Goal: Task Accomplishment & Management: Complete application form

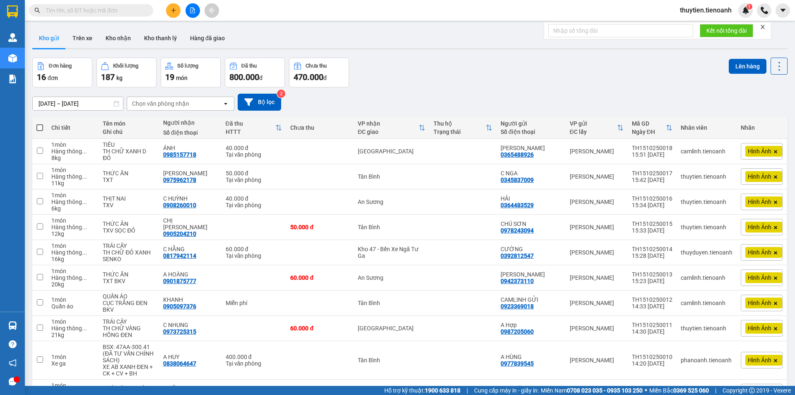
click at [106, 7] on input "text" at bounding box center [95, 10] width 98 height 9
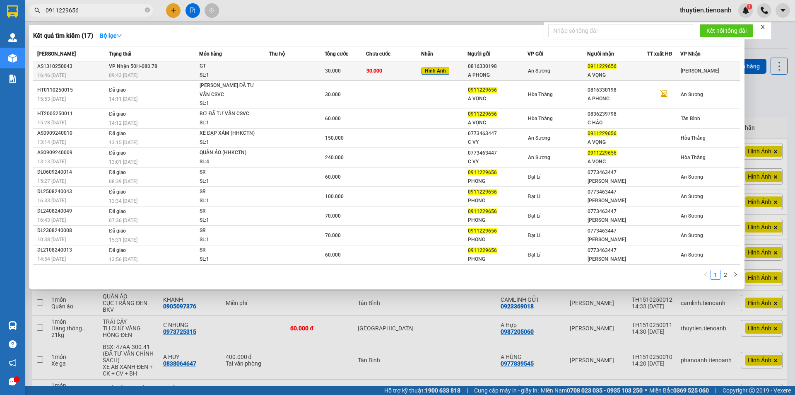
type input "0911229656"
click at [472, 66] on div "0816330198" at bounding box center [497, 66] width 59 height 9
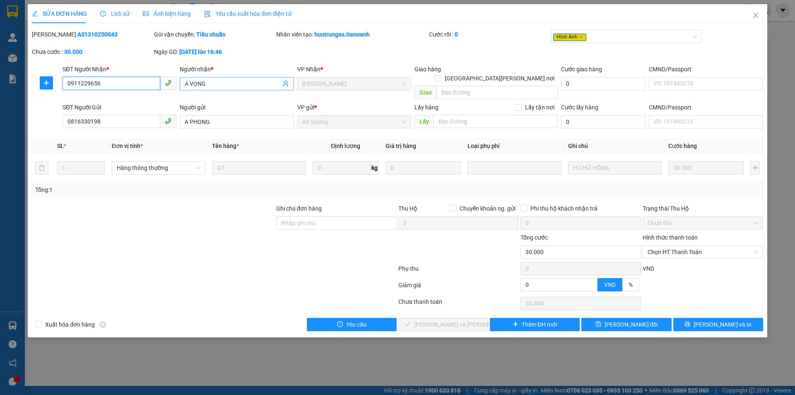
type input "0911229656"
type input "A VỌNG"
type input "0816330198"
type input "A PHONG"
type input "0"
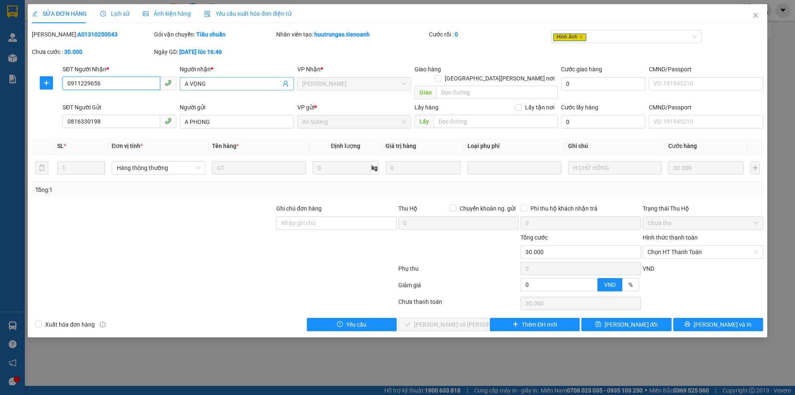
type input "30.000"
click at [114, 84] on input "0911229656" at bounding box center [112, 83] width 98 height 13
click at [114, 85] on input "0911229656" at bounding box center [112, 83] width 98 height 13
click at [664, 246] on span "Chọn HT Thanh Toán" at bounding box center [703, 252] width 111 height 12
click at [653, 256] on div "Tại văn phòng" at bounding box center [703, 259] width 111 height 9
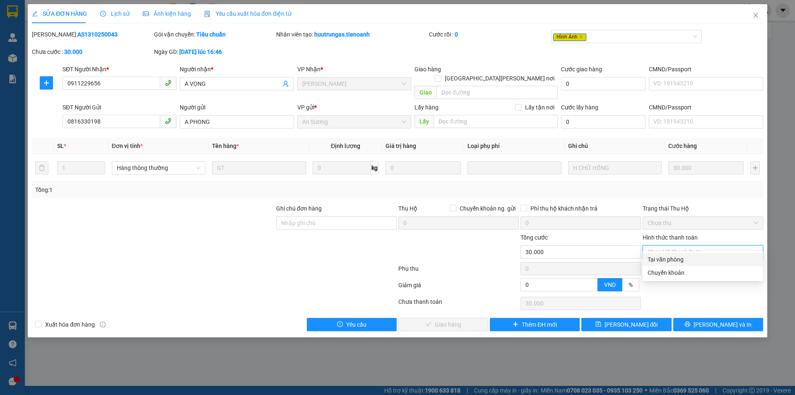
type input "0"
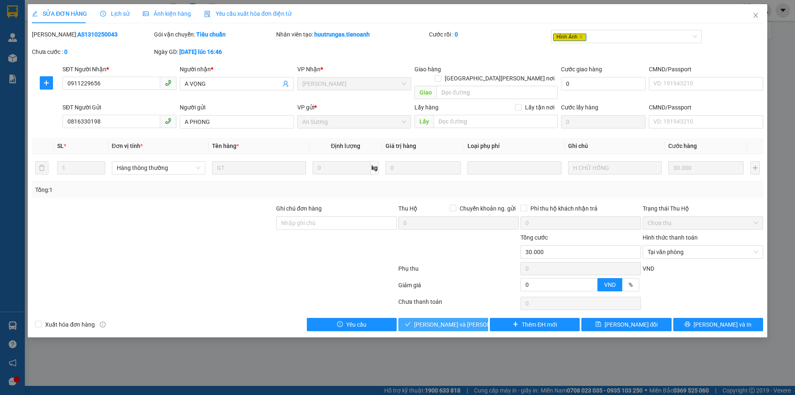
click at [439, 320] on span "[PERSON_NAME] và [PERSON_NAME] hàng" at bounding box center [470, 324] width 112 height 9
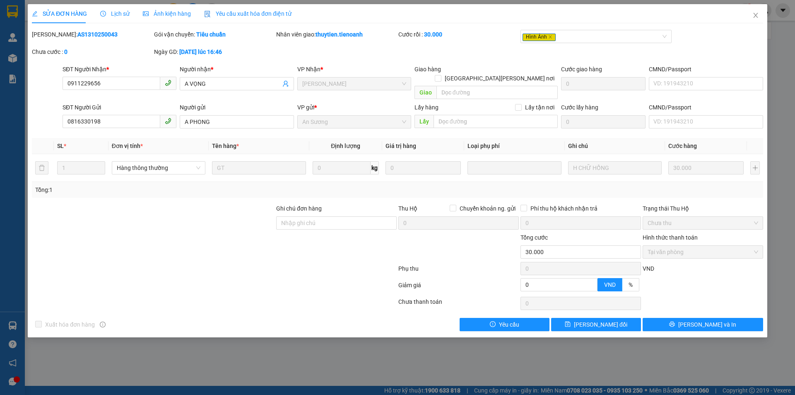
click at [12, 58] on div "SỬA ĐƠN HÀNG Lịch sử [PERSON_NAME] hàng Yêu cầu xuất [PERSON_NAME] điện tử Tota…" at bounding box center [397, 197] width 795 height 395
click at [755, 15] on icon "close" at bounding box center [755, 15] width 5 height 5
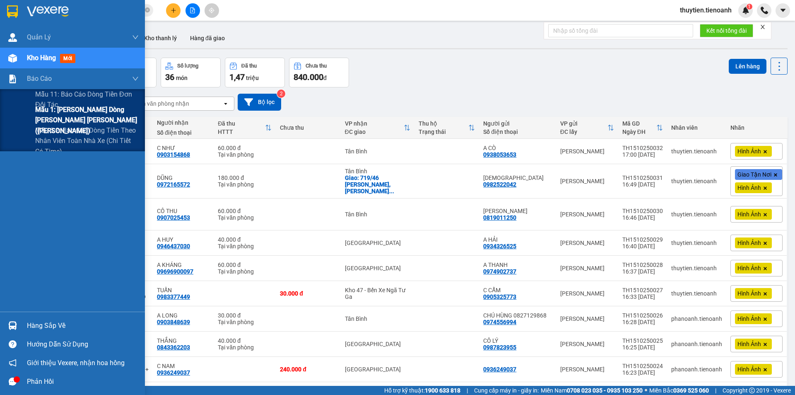
click at [65, 121] on span "Mẫu 1: [PERSON_NAME] dòng [PERSON_NAME] [PERSON_NAME] ([PERSON_NAME])" at bounding box center [87, 119] width 104 height 31
